Goal: Task Accomplishment & Management: Manage account settings

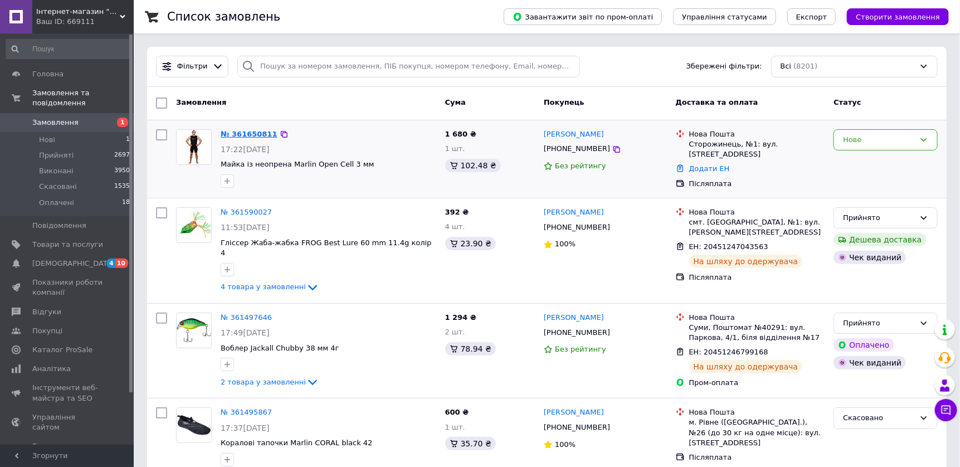
click at [228, 130] on link "№ 361650811" at bounding box center [249, 134] width 57 height 8
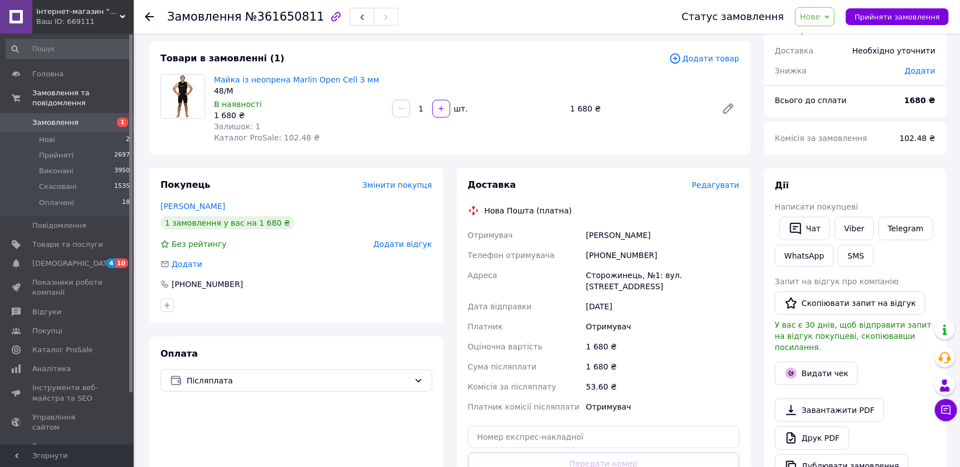
scroll to position [55, 0]
click at [820, 13] on span "Нове" at bounding box center [810, 16] width 20 height 9
click at [830, 39] on li "Прийнято" at bounding box center [820, 39] width 51 height 17
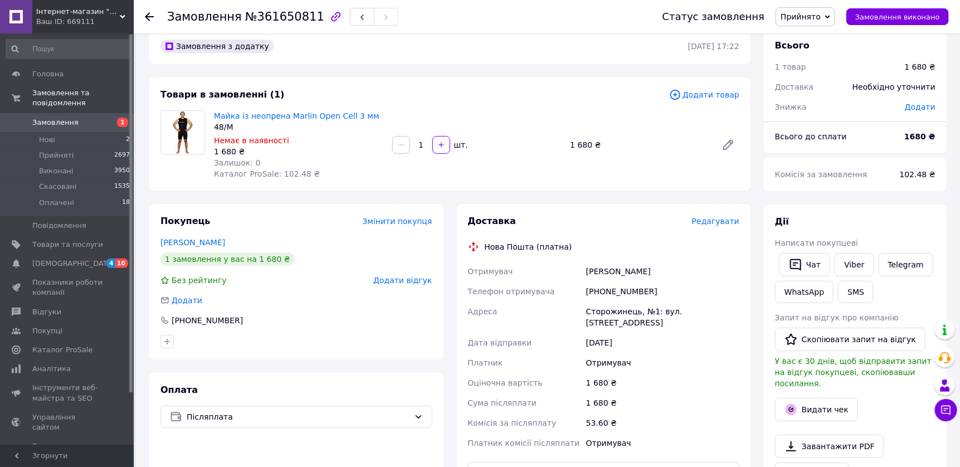
scroll to position [0, 0]
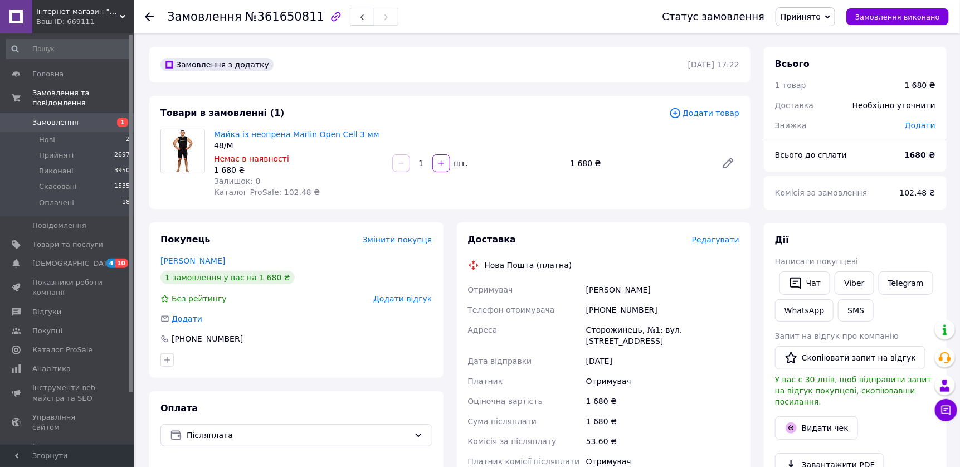
click at [53, 118] on span "Замовлення" at bounding box center [55, 123] width 46 height 10
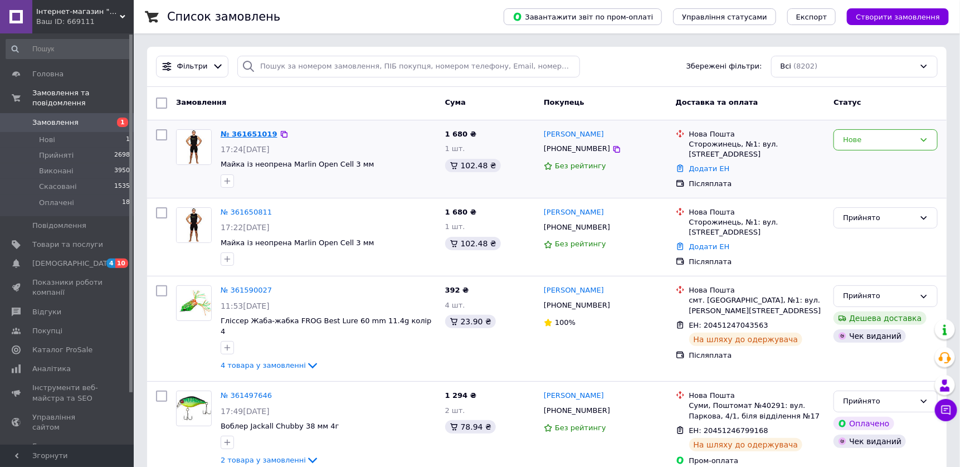
click at [236, 131] on link "№ 361651019" at bounding box center [249, 134] width 57 height 8
click at [868, 138] on div "Нове" at bounding box center [879, 140] width 72 height 12
click at [858, 200] on li "Скасовано" at bounding box center [885, 203] width 103 height 21
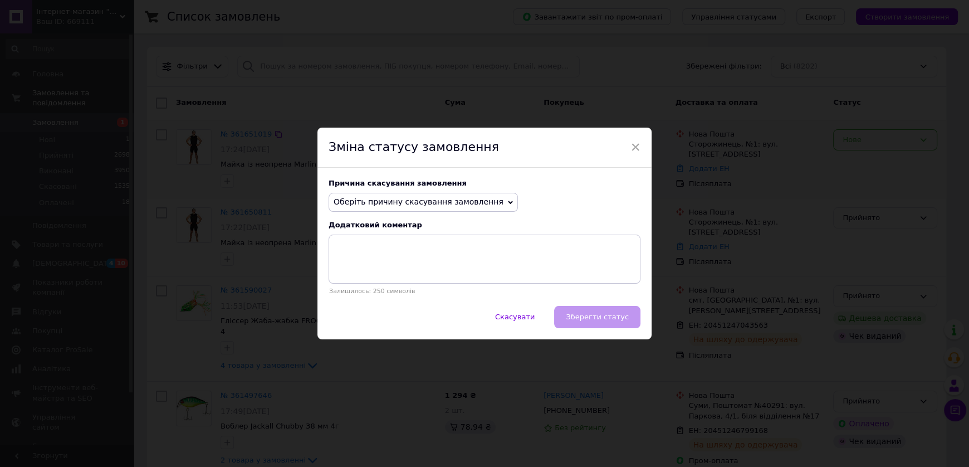
click at [406, 198] on span "Оберіть причину скасування замовлення" at bounding box center [419, 201] width 170 height 9
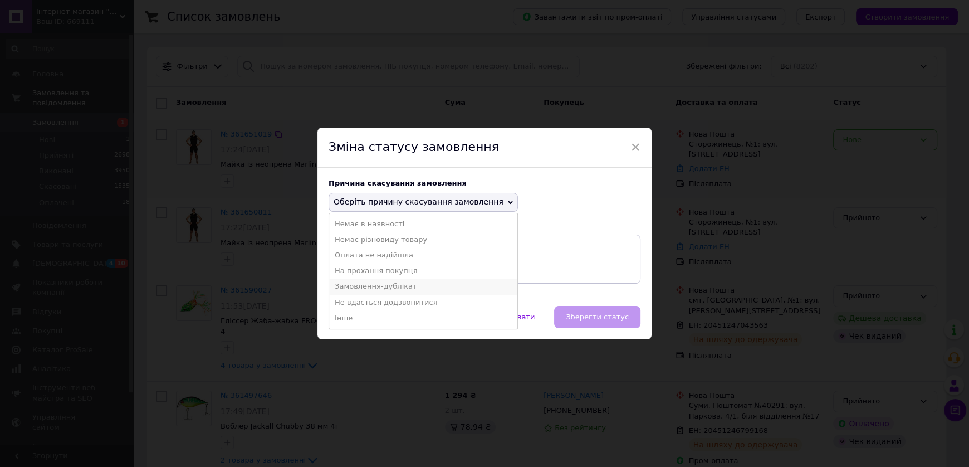
click at [369, 289] on li "Замовлення-дублікат" at bounding box center [423, 286] width 188 height 16
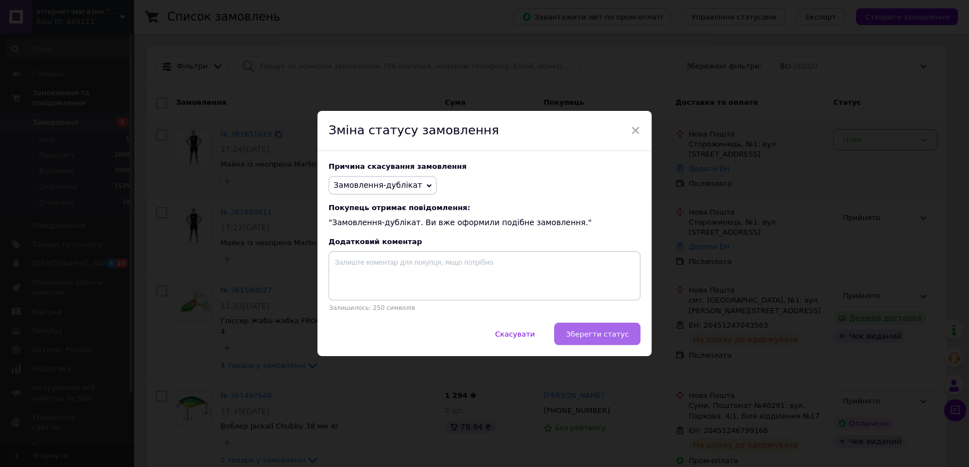
click at [591, 338] on span "Зберегти статус" at bounding box center [597, 334] width 63 height 8
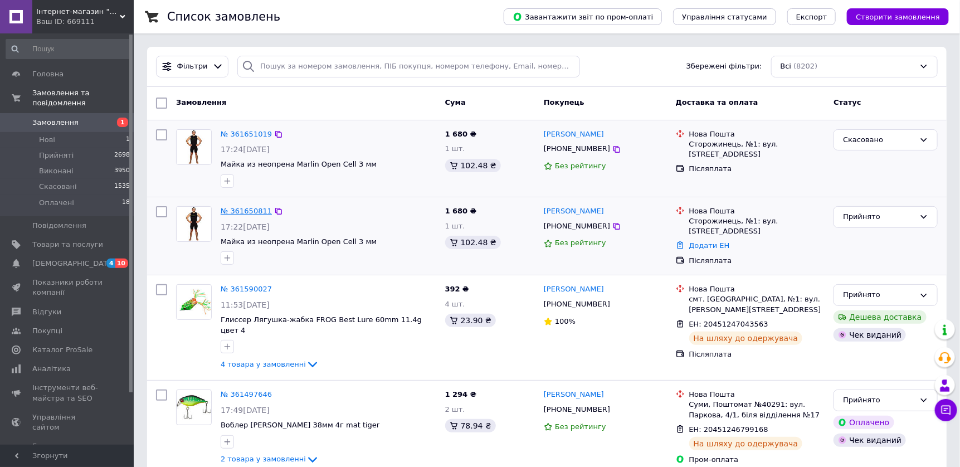
click at [236, 210] on link "№ 361650811" at bounding box center [246, 211] width 51 height 8
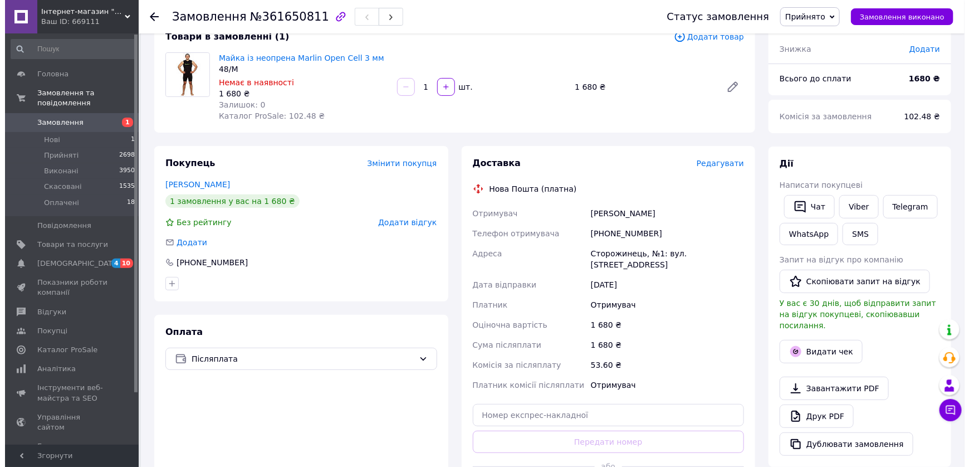
scroll to position [223, 0]
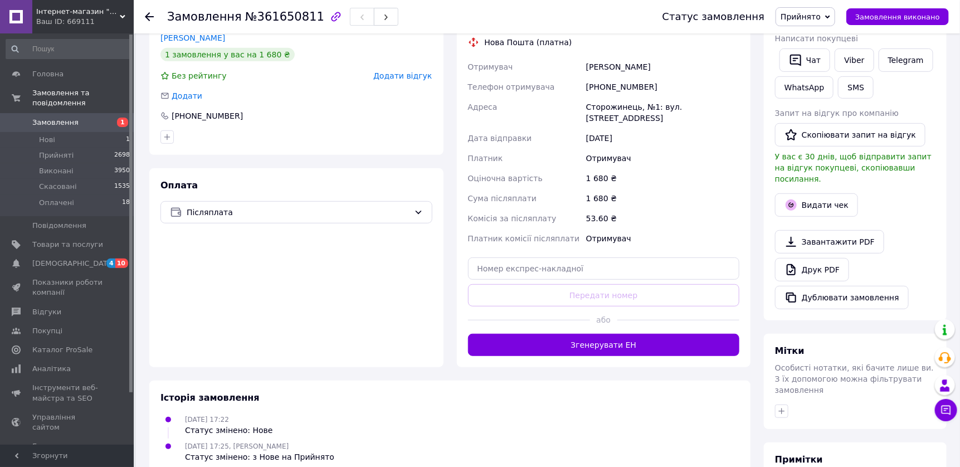
click at [706, 21] on span "Редагувати" at bounding box center [715, 16] width 47 height 9
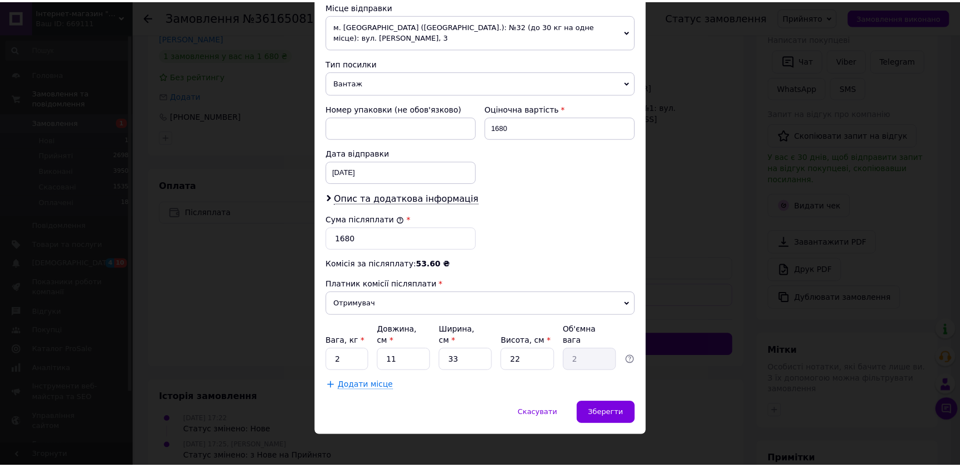
scroll to position [487, 0]
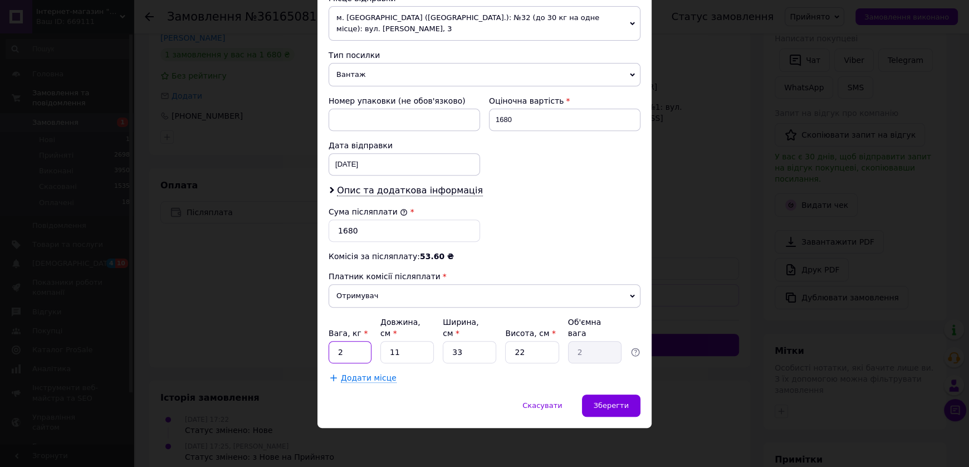
drag, startPoint x: 340, startPoint y: 349, endPoint x: 332, endPoint y: 350, distance: 7.9
click at [332, 350] on input "2" at bounding box center [350, 352] width 43 height 22
type input "1"
drag, startPoint x: 408, startPoint y: 351, endPoint x: 384, endPoint y: 352, distance: 24.5
click at [384, 352] on input "11" at bounding box center [406, 352] width 53 height 22
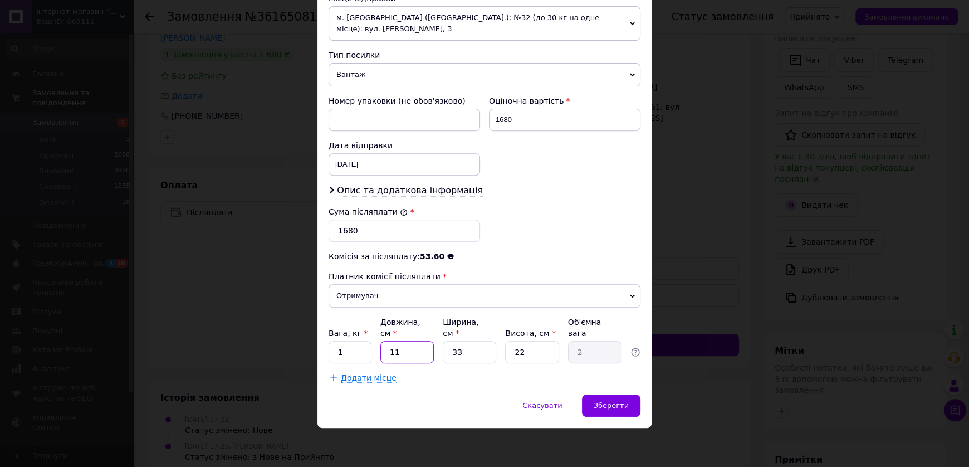
type input "3"
type input "0.54"
type input "30"
type input "5.45"
type input "30"
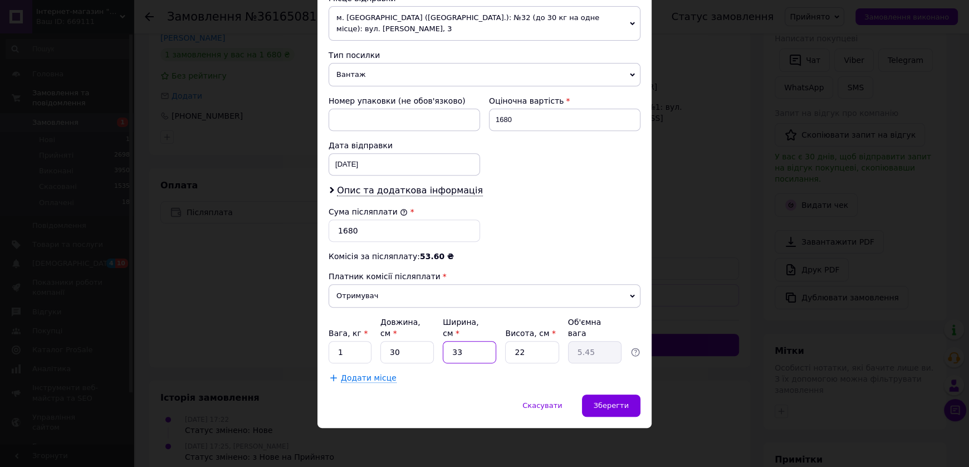
drag, startPoint x: 466, startPoint y: 346, endPoint x: 444, endPoint y: 350, distance: 22.0
click at [444, 350] on input "33" at bounding box center [469, 352] width 53 height 22
type input "2"
type input "0.33"
type input "20"
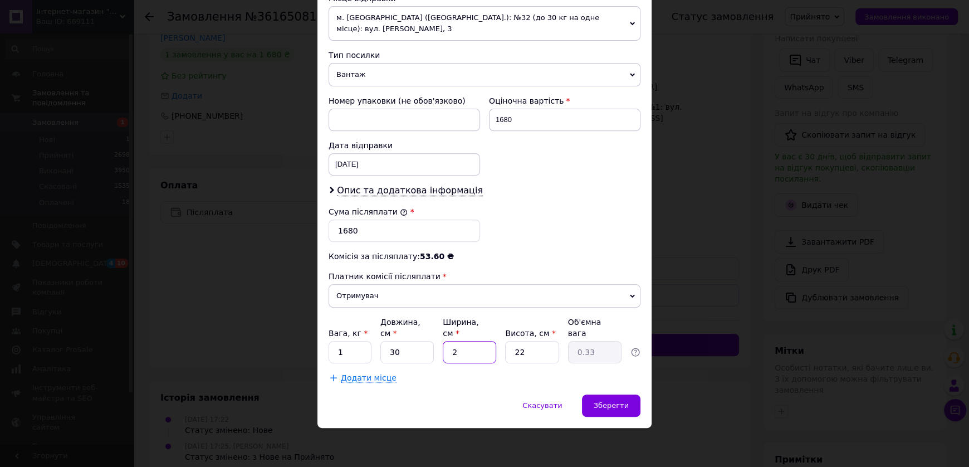
type input "3.3"
type input "20"
click at [498, 345] on div "Вага, кг * 1 Довжина, см * 30 Ширина, см * 20 Висота, см * 22 Об'ємна вага 3.3" at bounding box center [485, 339] width 312 height 47
type input "1"
type input "0.15"
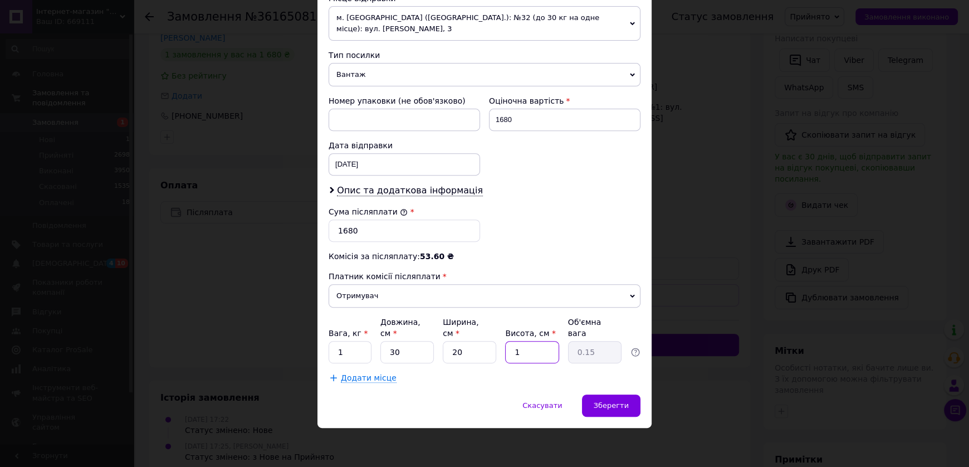
type input "10"
type input "1.5"
type input "10"
drag, startPoint x: 609, startPoint y: 405, endPoint x: 604, endPoint y: 398, distance: 8.8
click at [609, 405] on span "Зберегти" at bounding box center [611, 405] width 35 height 8
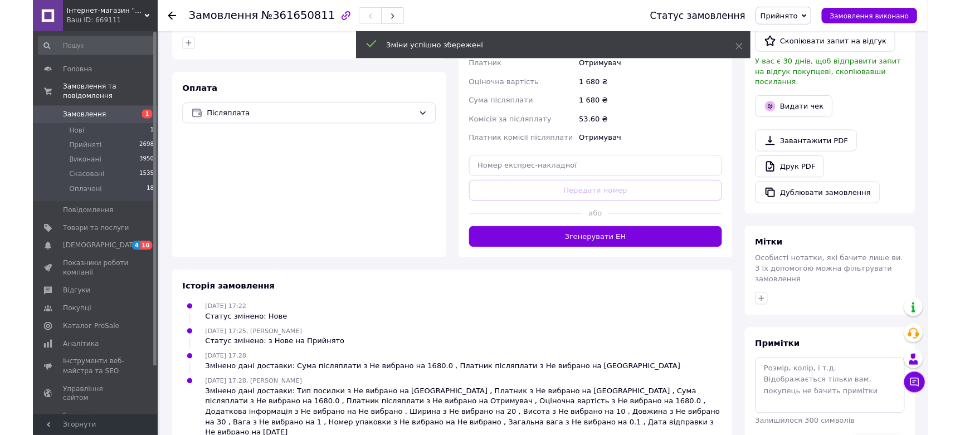
scroll to position [278, 0]
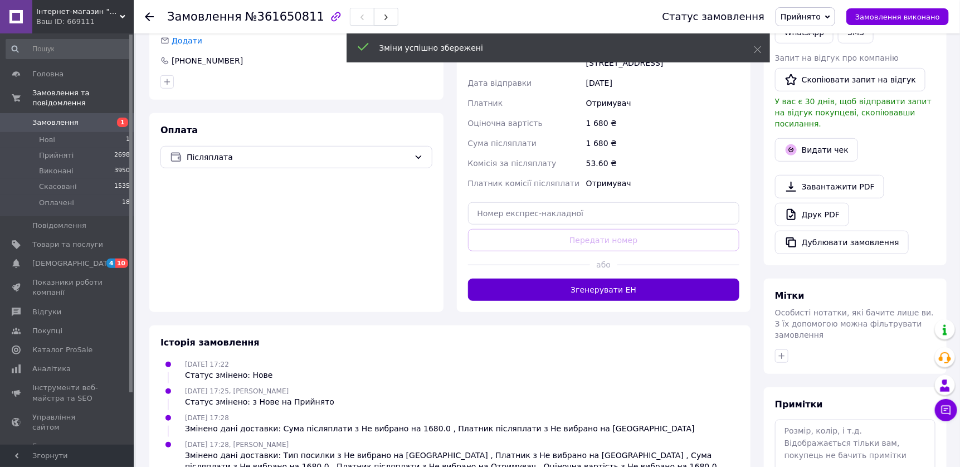
click at [514, 301] on button "Згенерувати ЕН" at bounding box center [604, 289] width 272 height 22
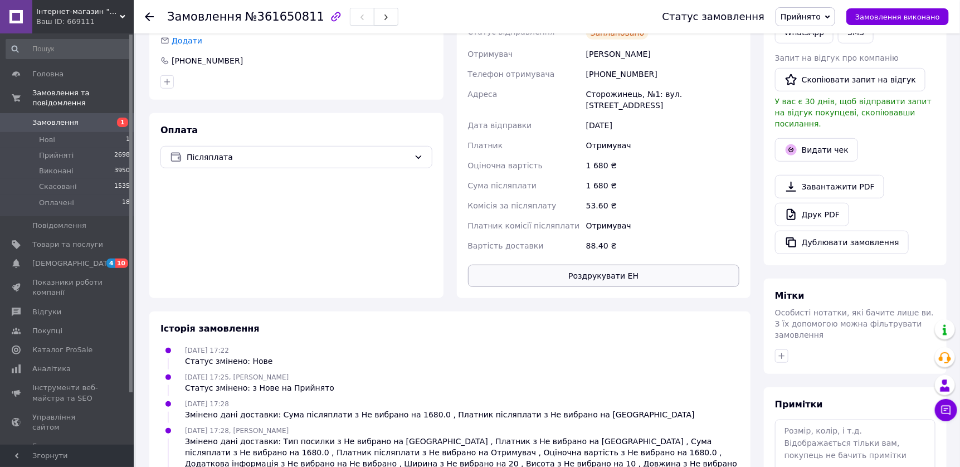
click at [591, 287] on button "Роздрукувати ЕН" at bounding box center [604, 276] width 272 height 22
drag, startPoint x: 666, startPoint y: 56, endPoint x: 577, endPoint y: 60, distance: 88.6
click at [577, 60] on div "Номер накладної 20451247410294 Статус відправлення Заплановано Отримувач [PERSO…" at bounding box center [604, 129] width 276 height 254
copy div "Номер накладної 20451247410294"
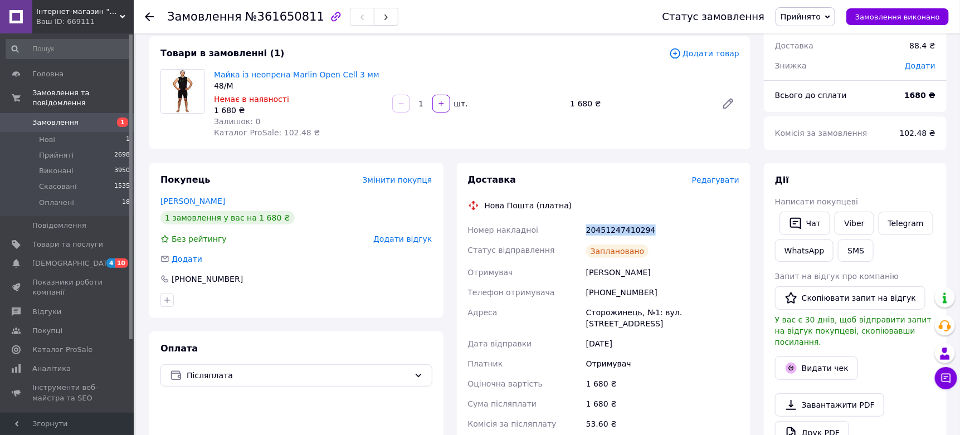
scroll to position [223, 0]
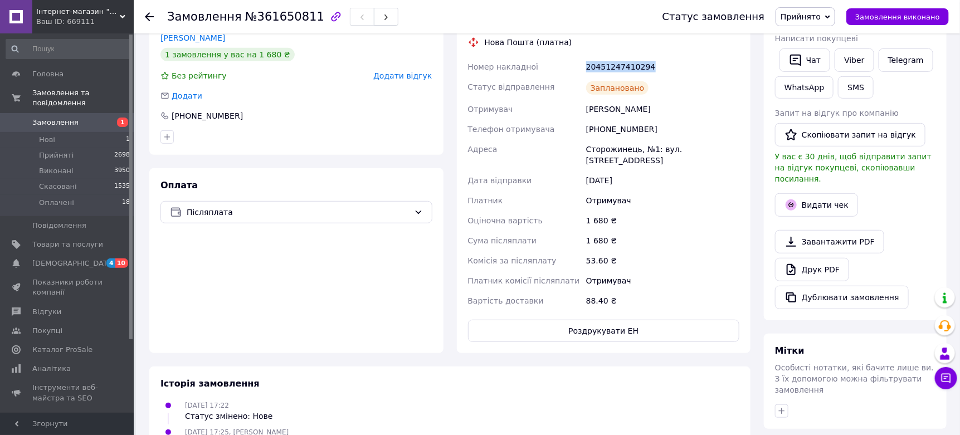
copy div "Номер накладної 20451247410294"
click at [838, 99] on button "SMS" at bounding box center [856, 87] width 36 height 22
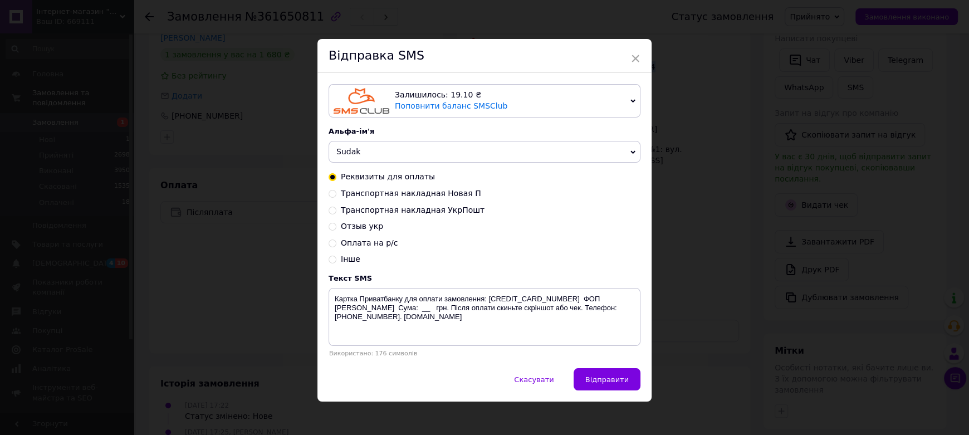
click at [409, 198] on span "Транспортная накладная Новая П" at bounding box center [411, 193] width 140 height 9
click at [336, 197] on input "Транспортная накладная Новая П" at bounding box center [333, 193] width 8 height 8
radio input "true"
radio input "false"
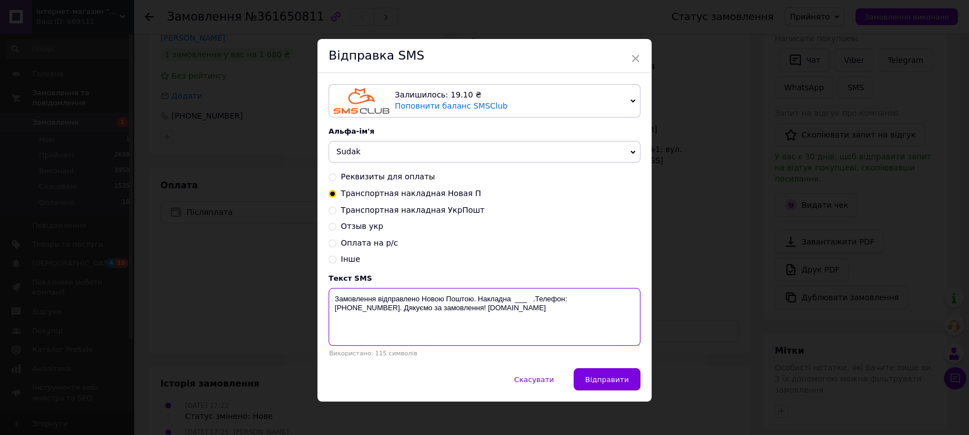
drag, startPoint x: 527, startPoint y: 327, endPoint x: 511, endPoint y: 327, distance: 16.7
click at [511, 327] on textarea "Замовлення відправлено Новою Поштою. Накладна ___ .Телефон:[PHONE_NUMBER]. Дяку…" at bounding box center [485, 317] width 312 height 58
paste textarea "20451247410294"
type textarea "Замовлення відправлено Новою Поштою. Накладна [PHONE_NUMBER] .Телефон:[PHONE_NU…"
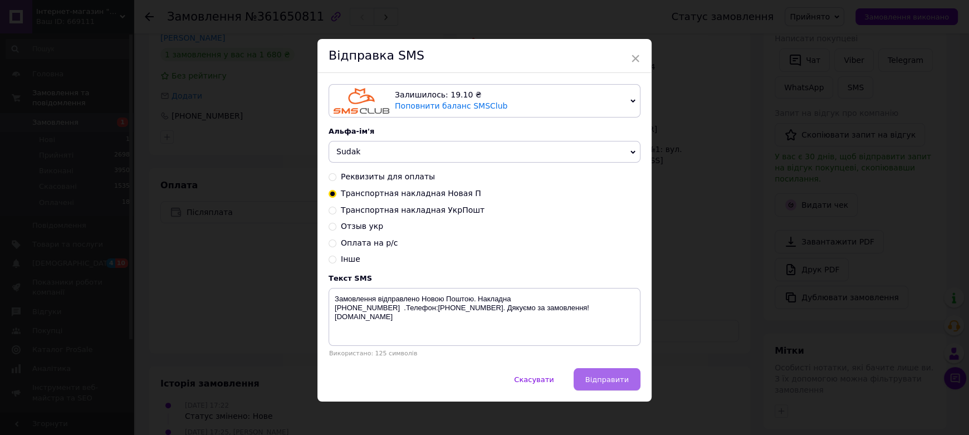
click at [605, 384] on span "Відправити" at bounding box center [606, 379] width 43 height 8
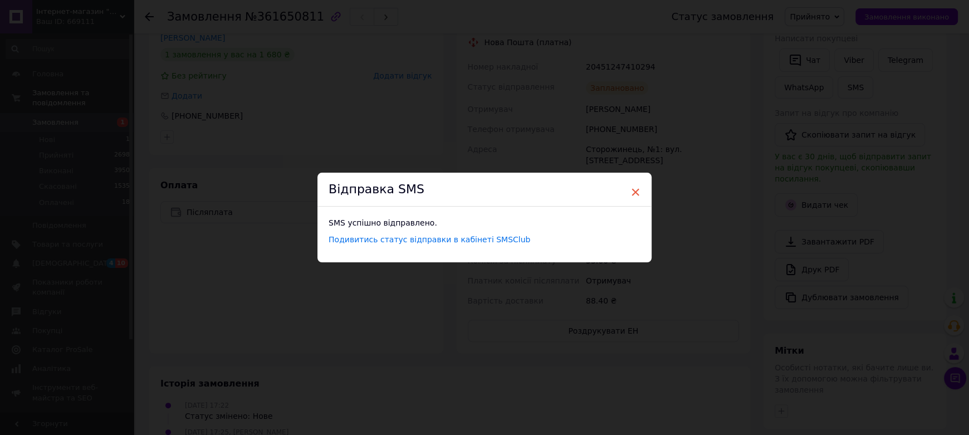
click at [633, 189] on span "×" at bounding box center [635, 192] width 10 height 19
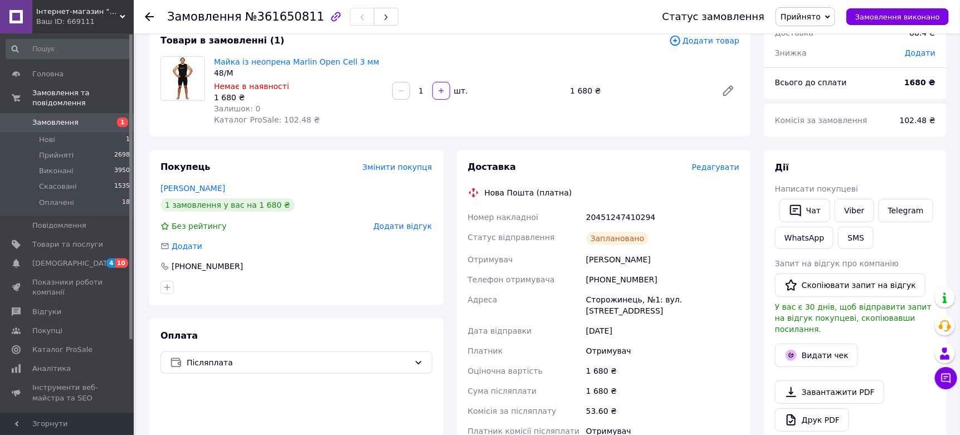
scroll to position [55, 0]
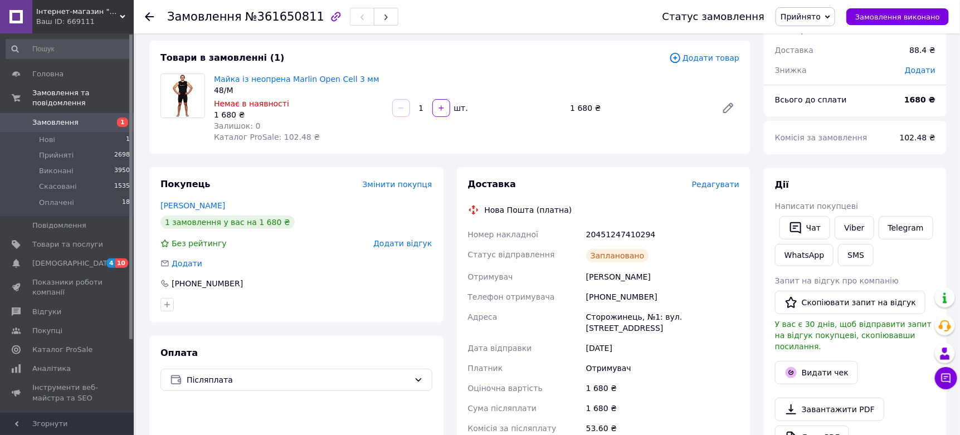
click at [40, 118] on span "Замовлення" at bounding box center [55, 123] width 46 height 10
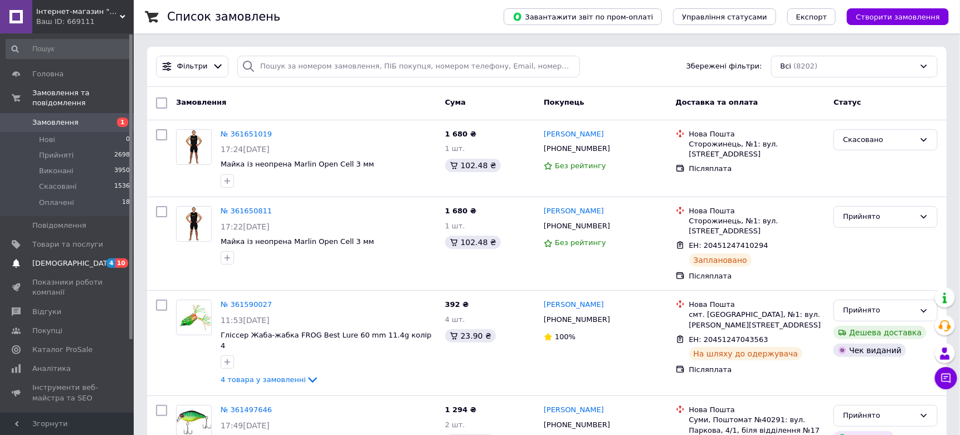
click at [40, 258] on span "[DEMOGRAPHIC_DATA]" at bounding box center [73, 263] width 82 height 10
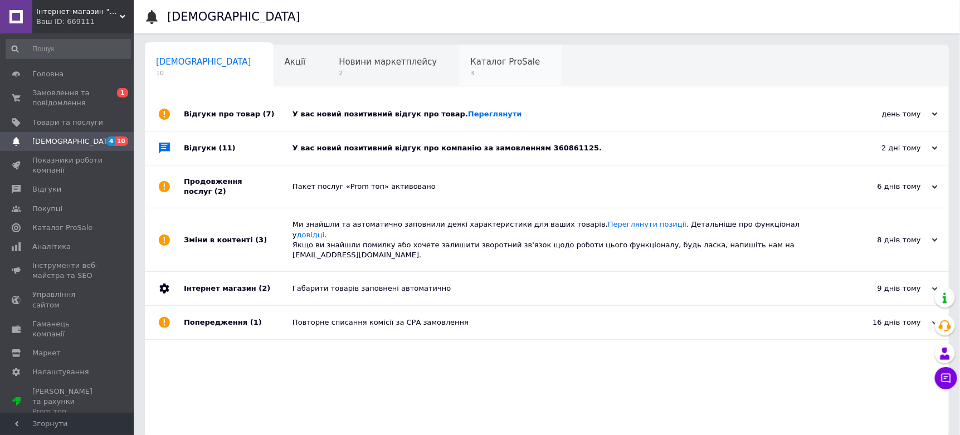
click at [470, 66] on span "Каталог ProSale" at bounding box center [505, 62] width 70 height 10
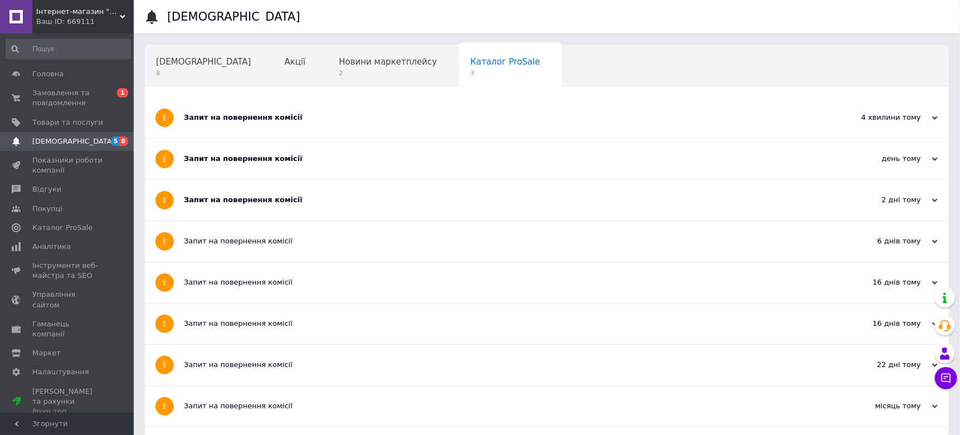
click at [929, 116] on div "4 хвилини тому" at bounding box center [881, 117] width 111 height 10
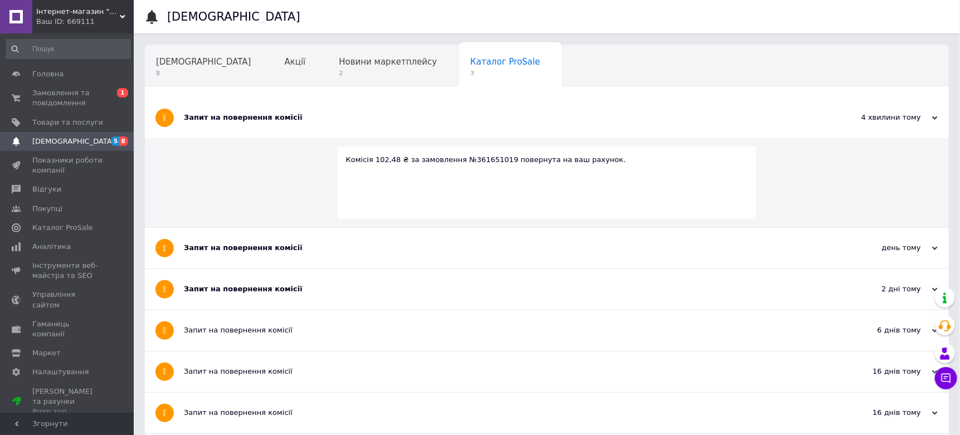
click at [936, 247] on use at bounding box center [935, 248] width 6 height 3
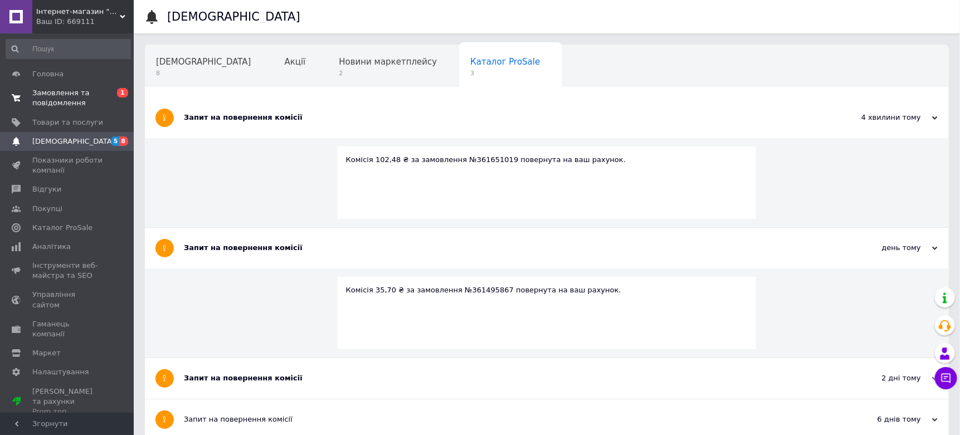
click at [50, 93] on span "Замовлення та повідомлення" at bounding box center [67, 98] width 71 height 20
